Goal: Information Seeking & Learning: Learn about a topic

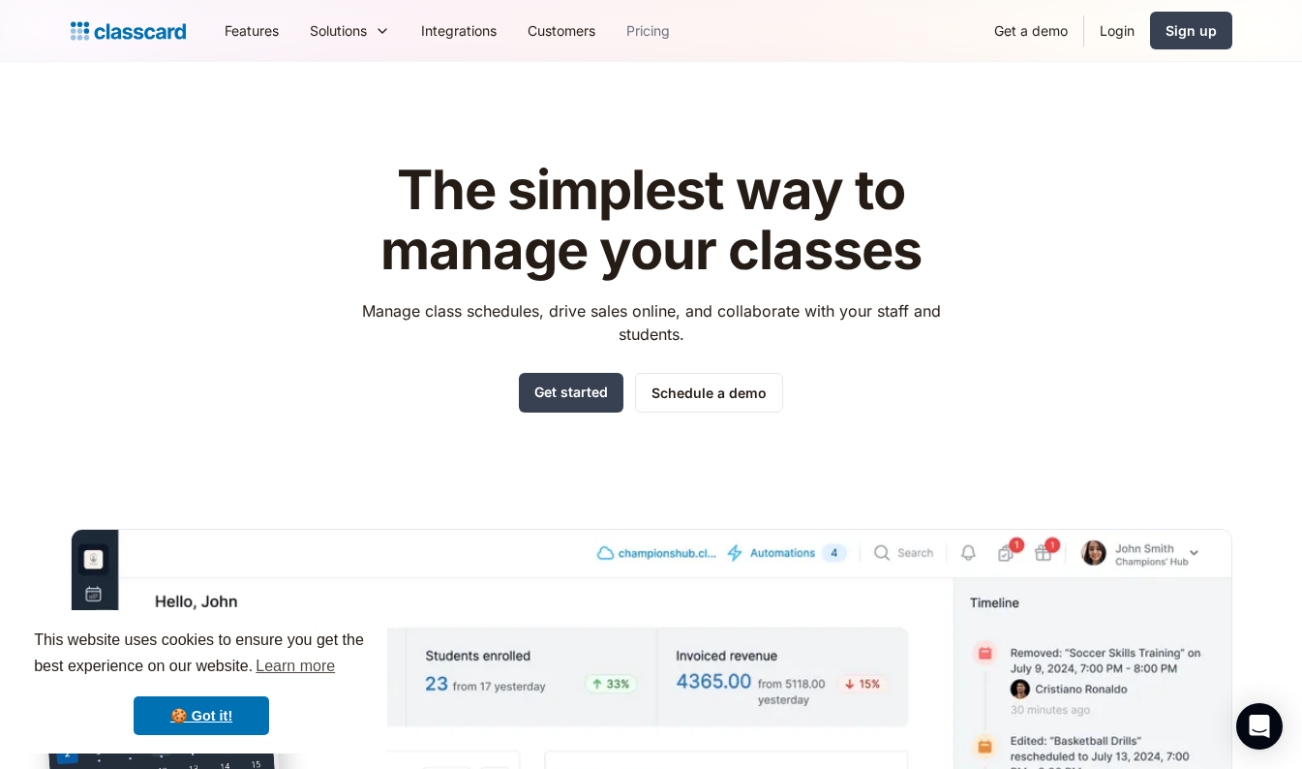
click at [649, 29] on link "Pricing" at bounding box center [648, 31] width 75 height 44
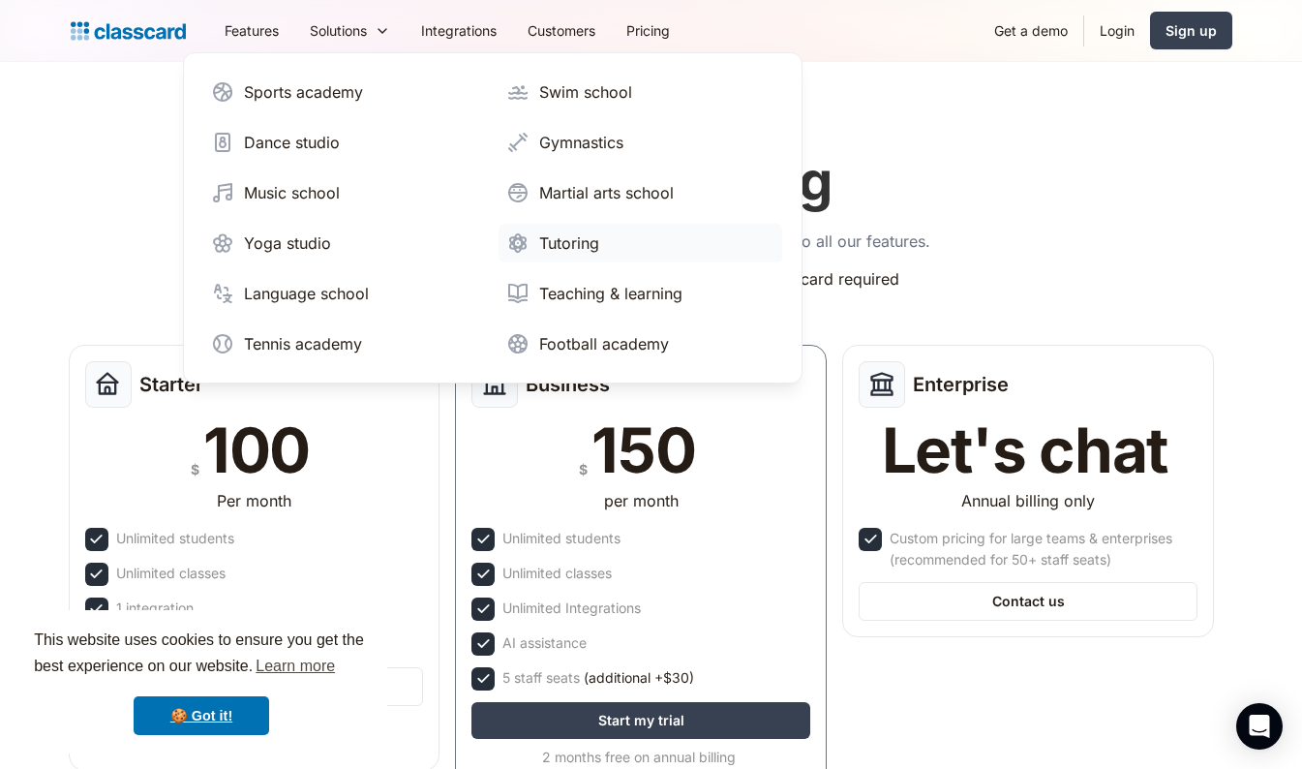
click at [566, 234] on div "Tutoring" at bounding box center [569, 242] width 60 height 23
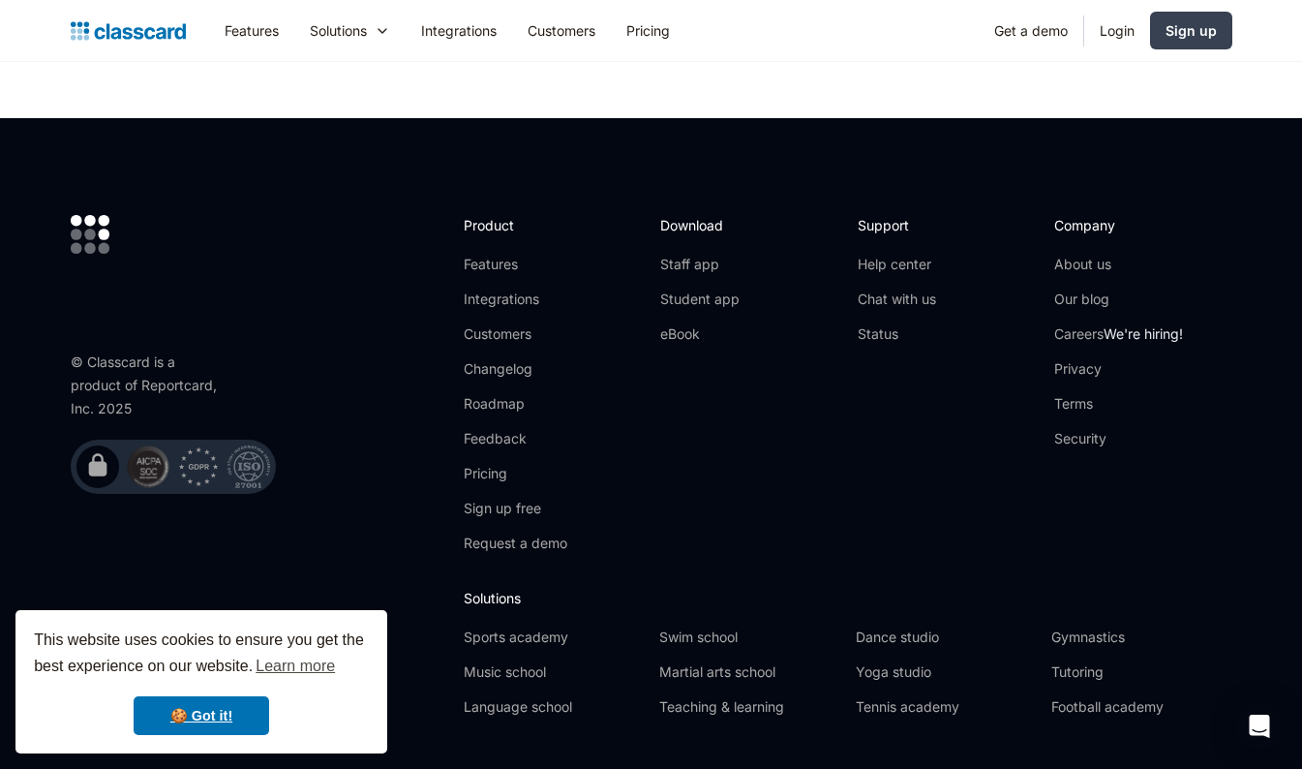
scroll to position [6660, 0]
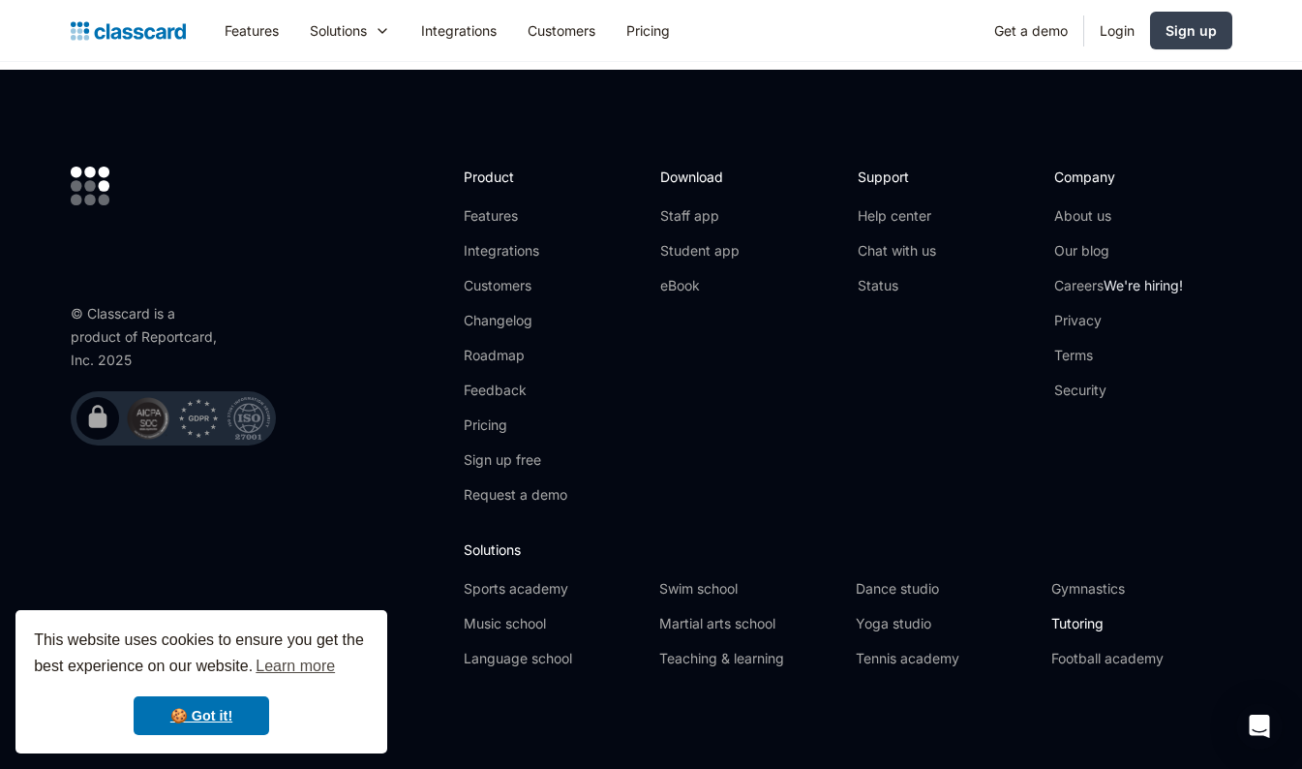
click at [1087, 615] on link "Tutoring" at bounding box center [1141, 623] width 180 height 19
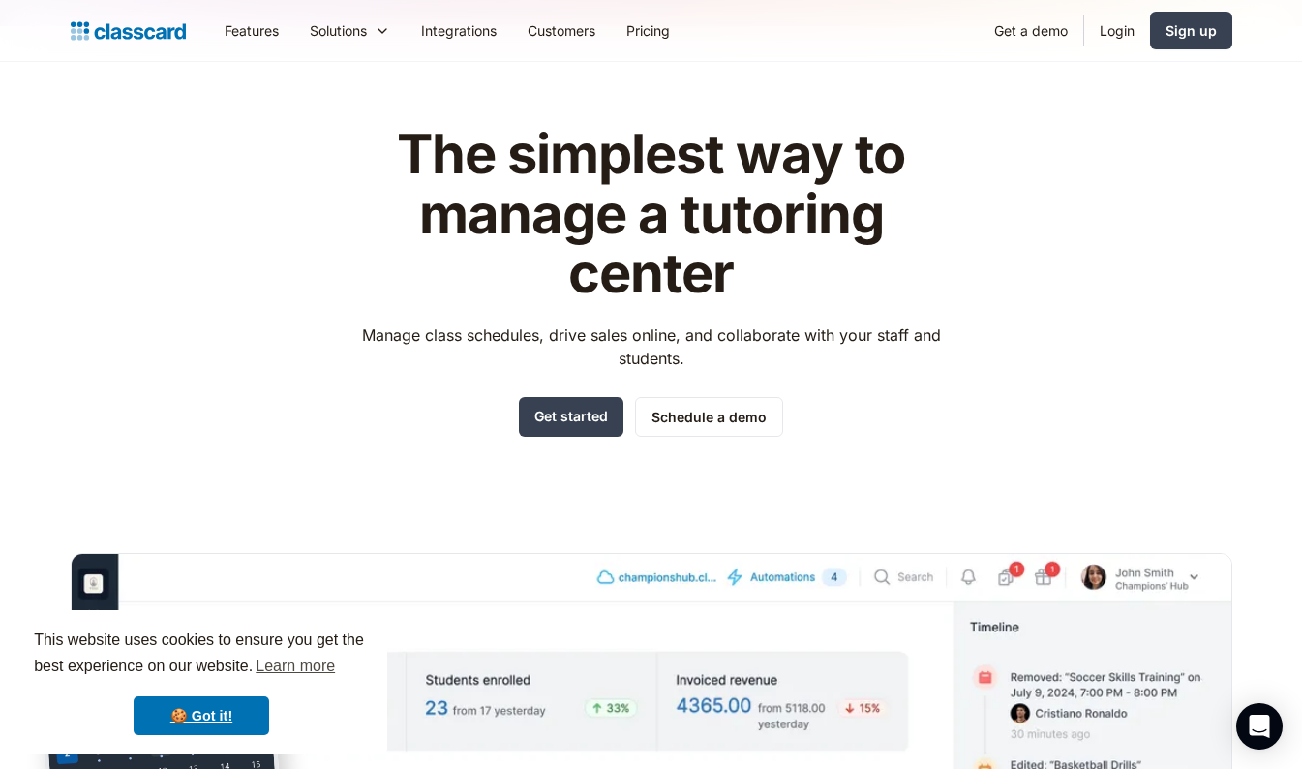
scroll to position [29, 0]
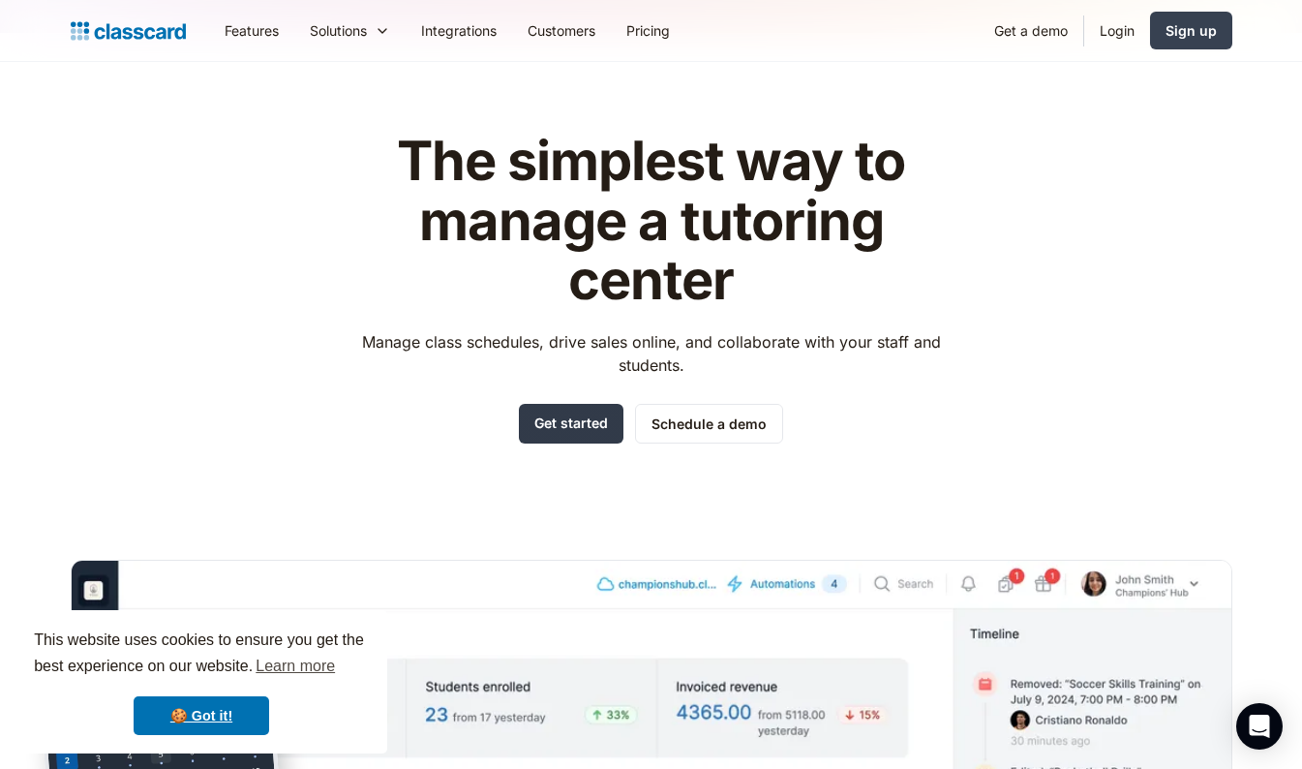
click at [571, 421] on link "Get started" at bounding box center [571, 424] width 105 height 40
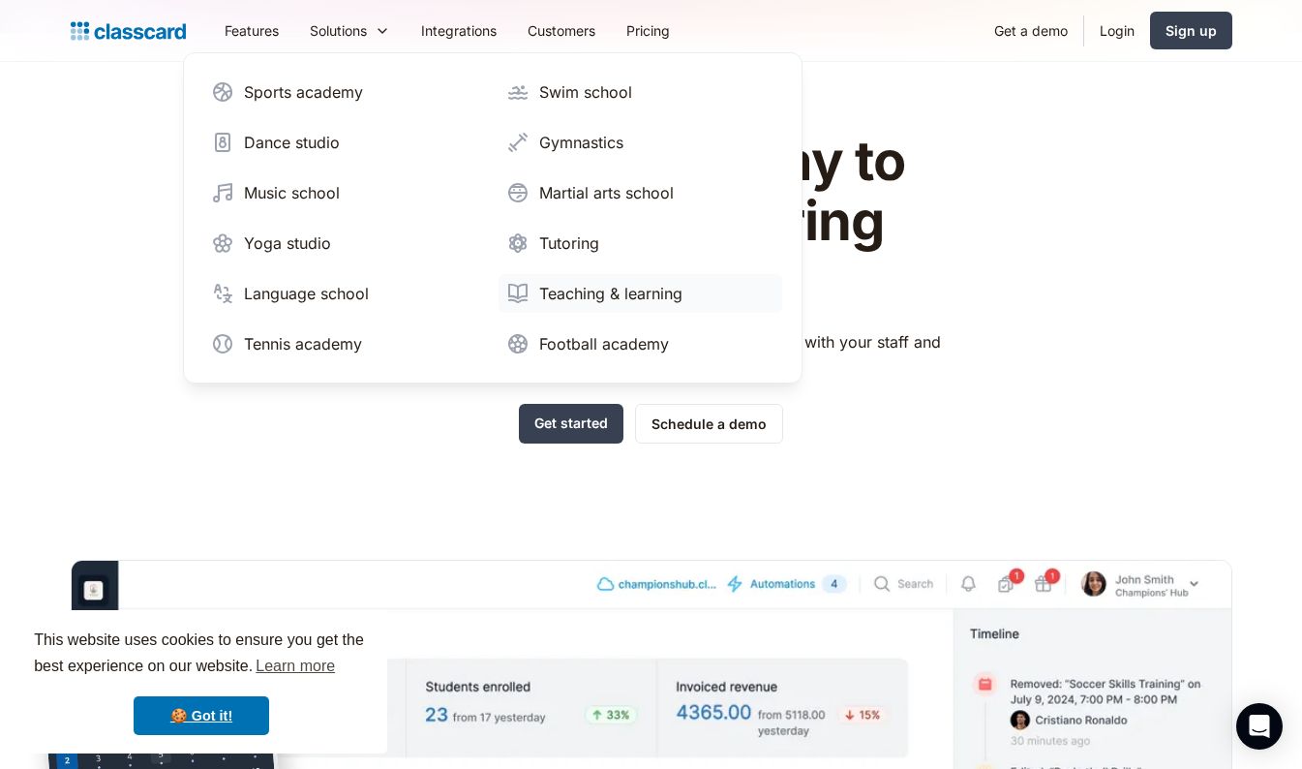
click at [635, 298] on div "Teaching & learning" at bounding box center [610, 293] width 143 height 23
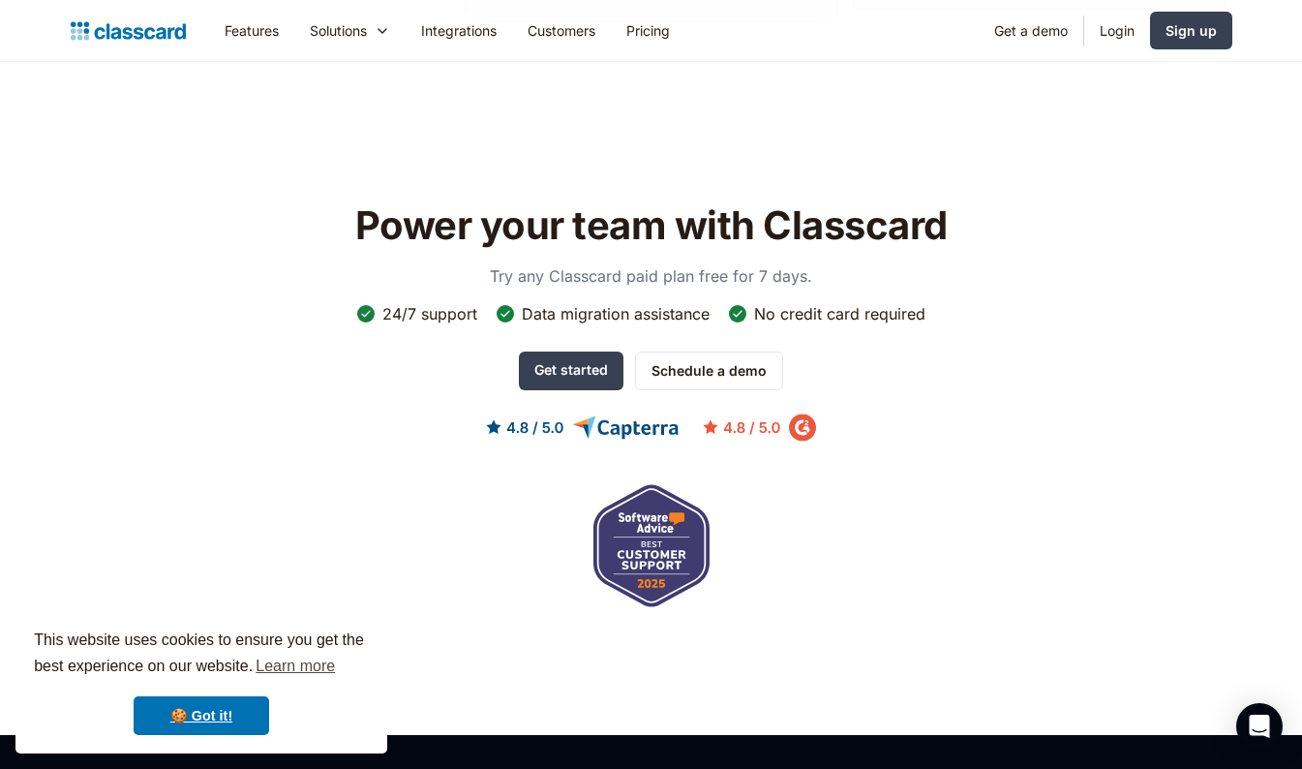
scroll to position [5950, 0]
click at [578, 366] on link "Get started" at bounding box center [571, 369] width 105 height 39
